Goal: Obtain resource: Obtain resource

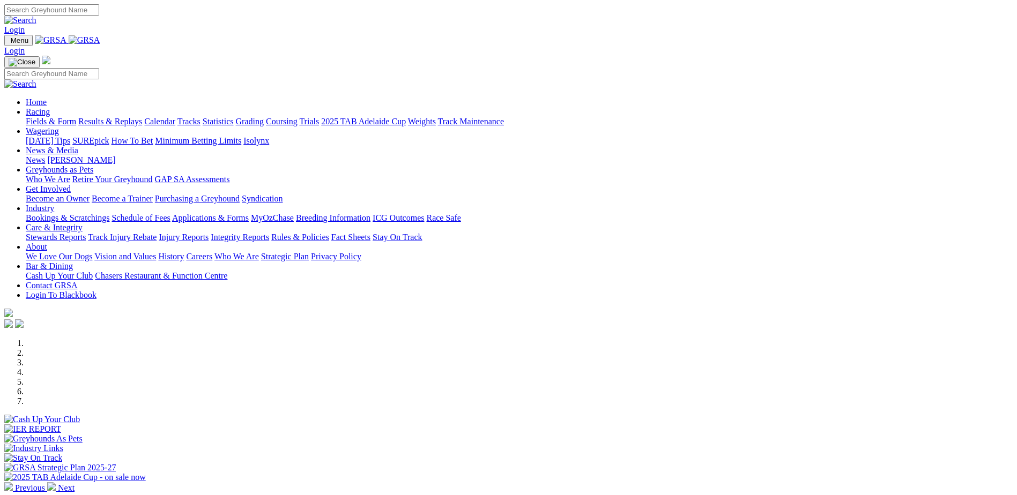
scroll to position [161, 0]
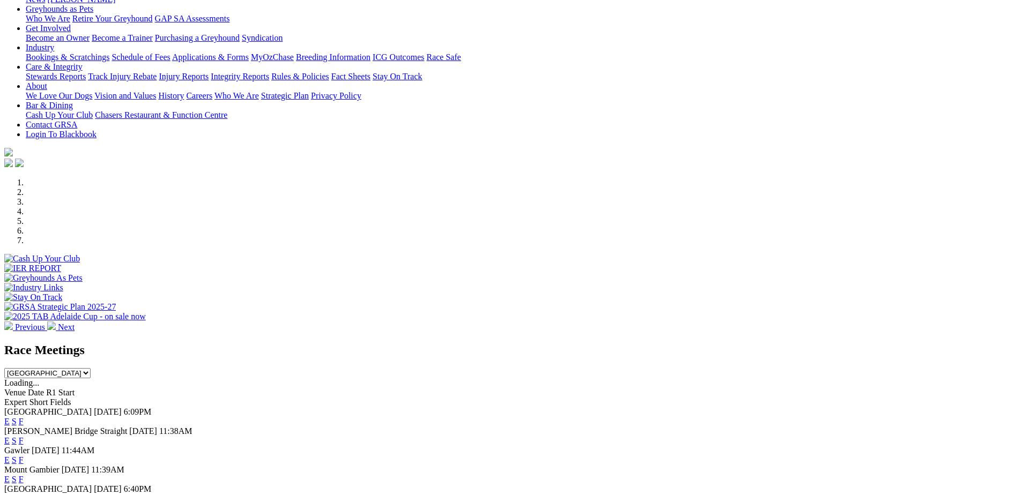
click at [24, 436] on link "F" at bounding box center [21, 440] width 5 height 9
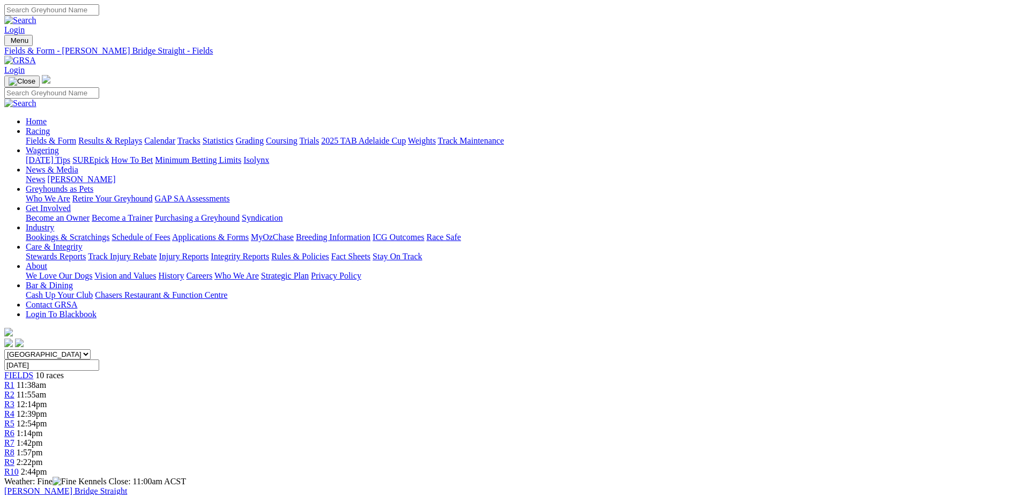
click at [36, 56] on img at bounding box center [20, 61] width 32 height 10
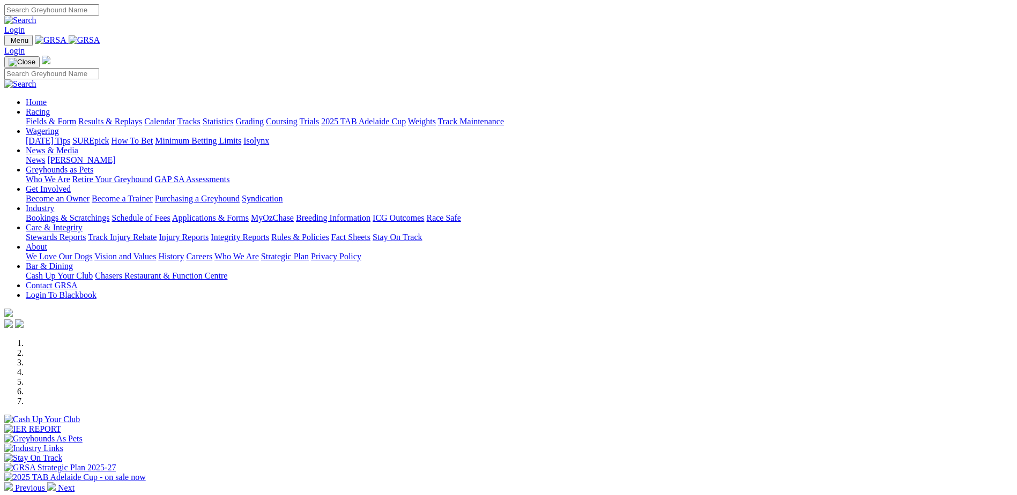
scroll to position [214, 0]
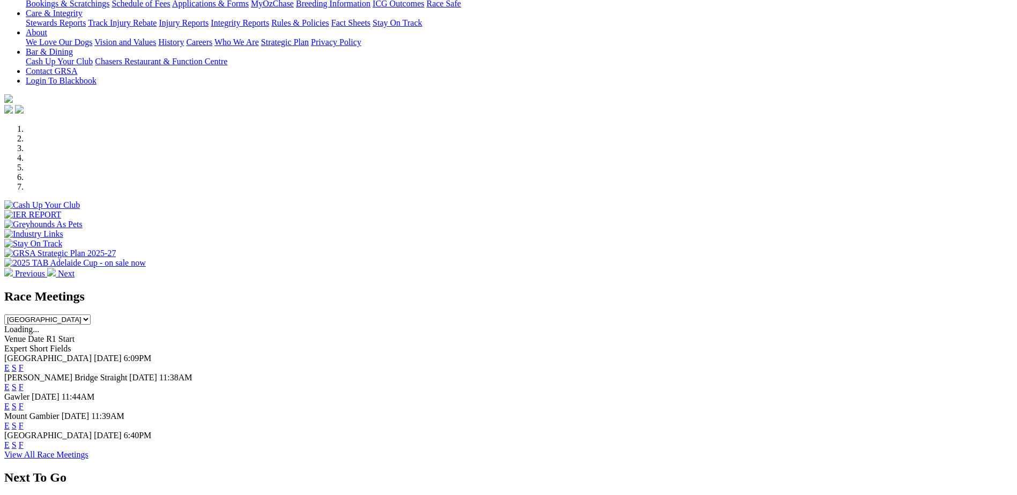
click at [10, 402] on link "E" at bounding box center [6, 406] width 5 height 9
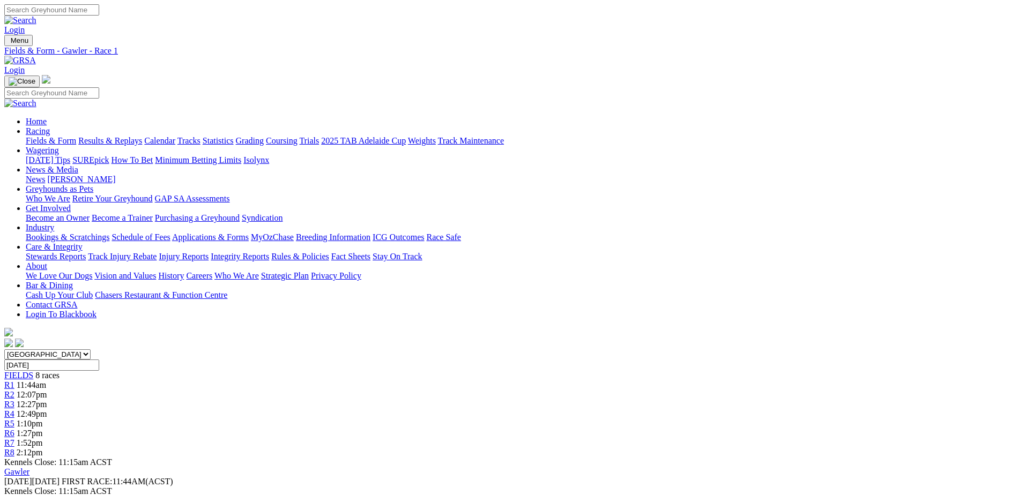
click at [36, 56] on img at bounding box center [20, 61] width 32 height 10
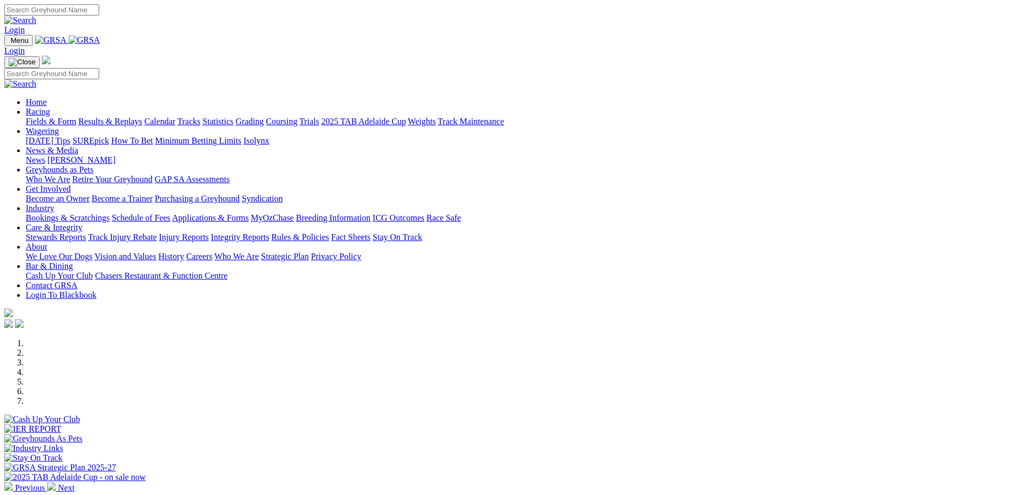
scroll to position [214, 0]
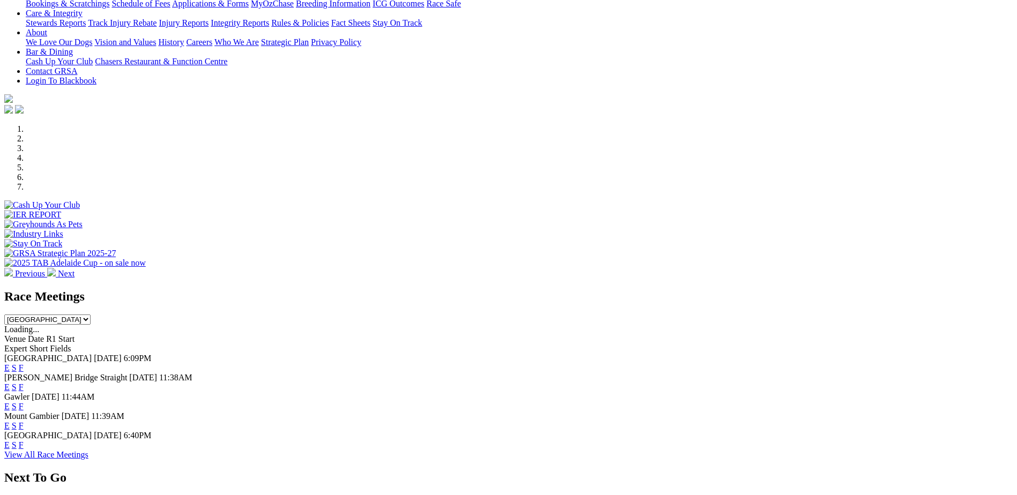
click at [24, 383] on link "F" at bounding box center [21, 387] width 5 height 9
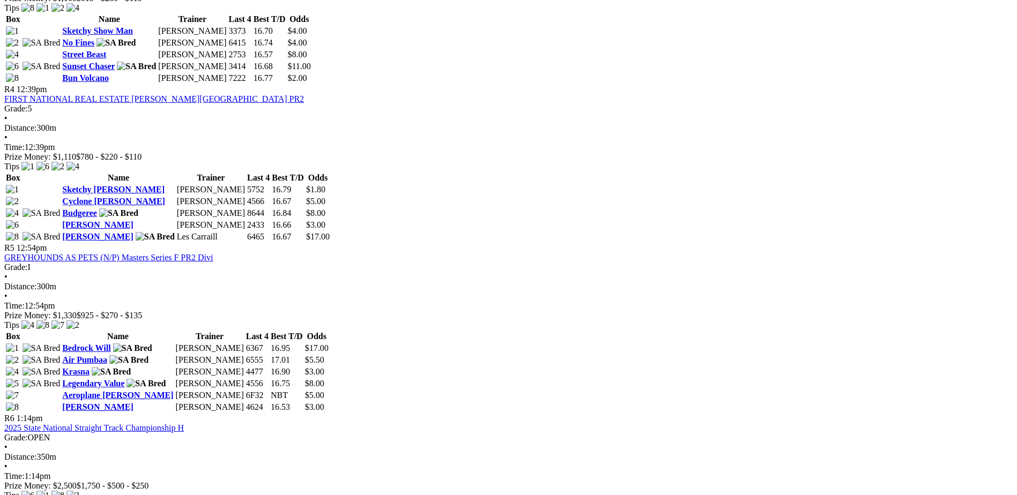
scroll to position [965, 0]
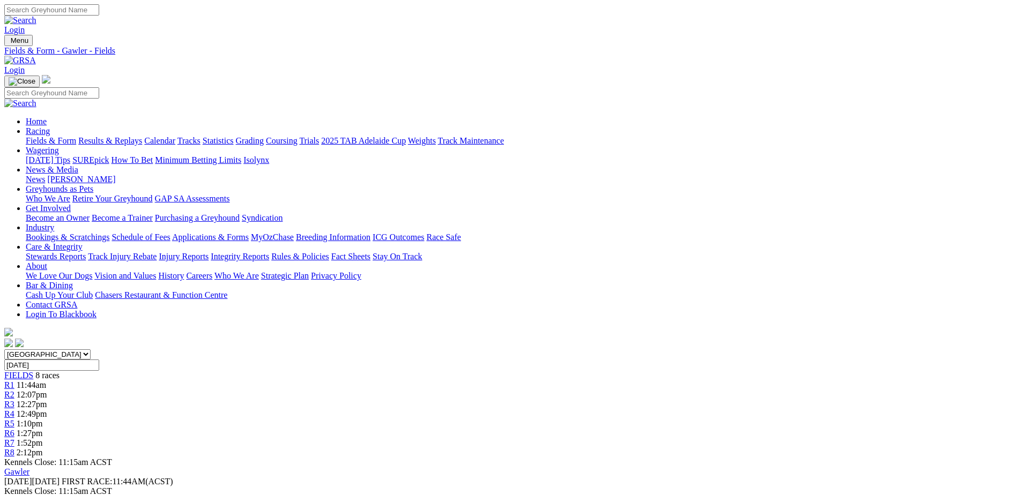
click at [36, 56] on img at bounding box center [20, 61] width 32 height 10
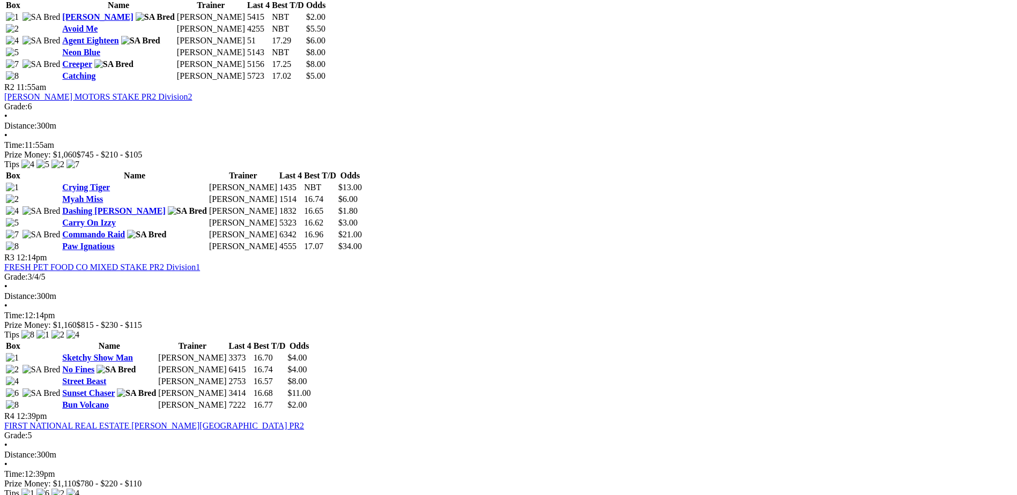
scroll to position [660, 0]
